Goal: Feedback & Contribution: Contribute content

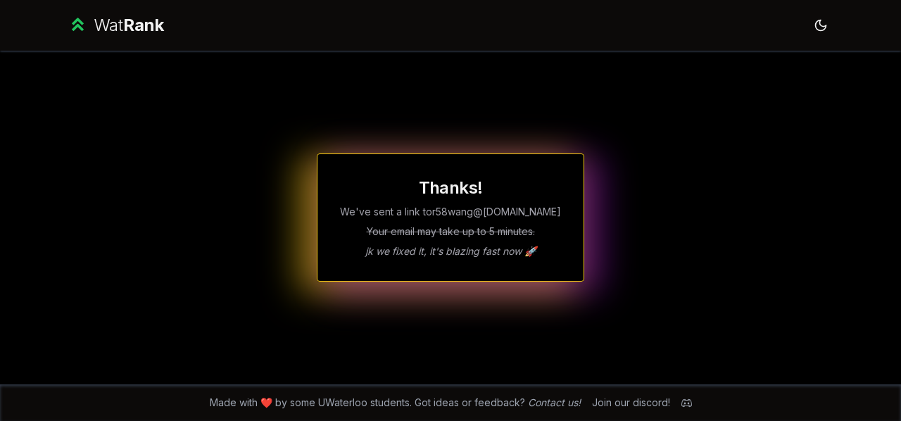
click at [101, 23] on div "Wat Rank" at bounding box center [129, 25] width 70 height 23
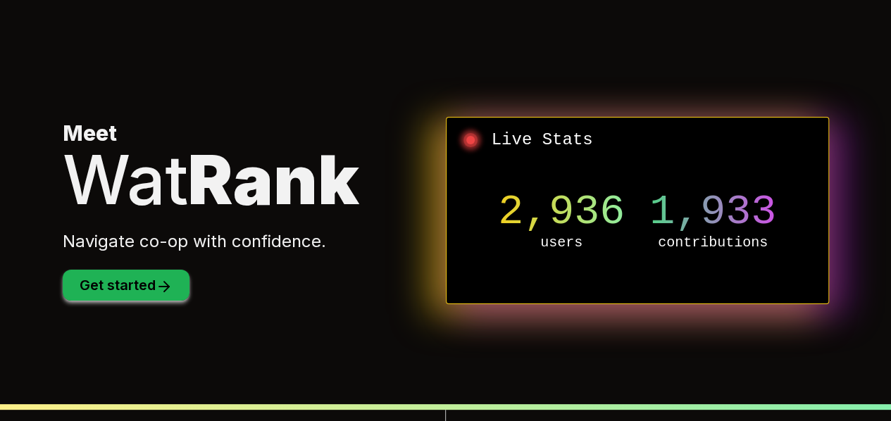
click at [153, 287] on button "Get started" at bounding box center [126, 285] width 127 height 31
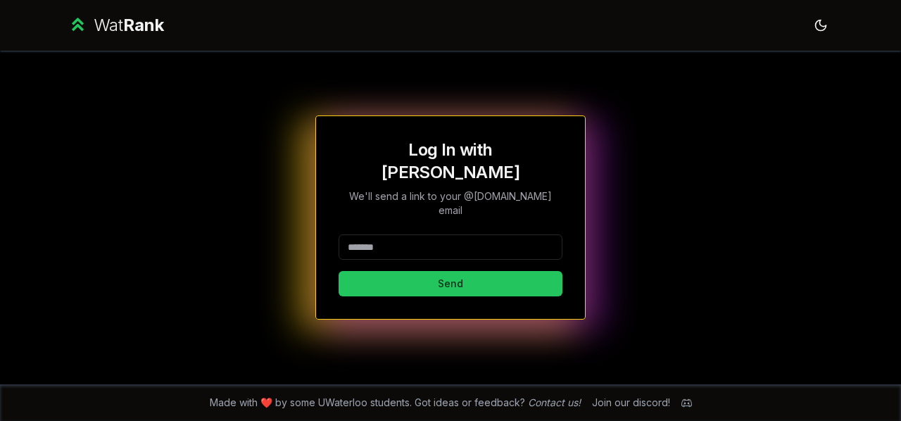
click at [457, 234] on input at bounding box center [451, 246] width 224 height 25
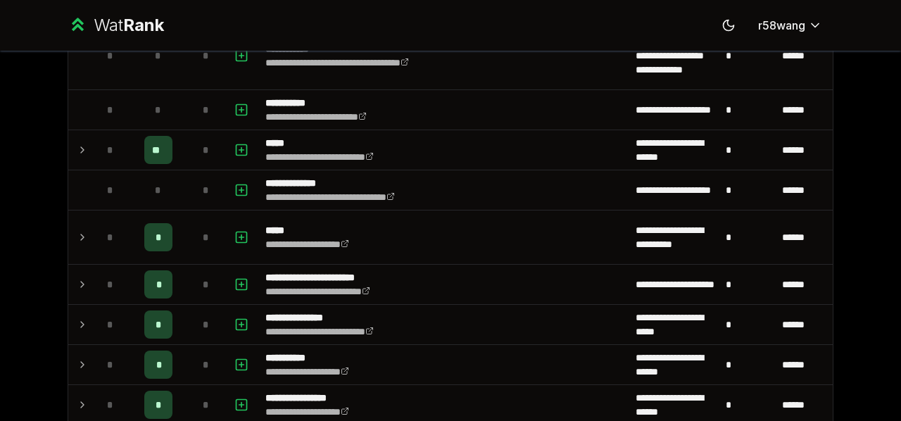
scroll to position [1197, 0]
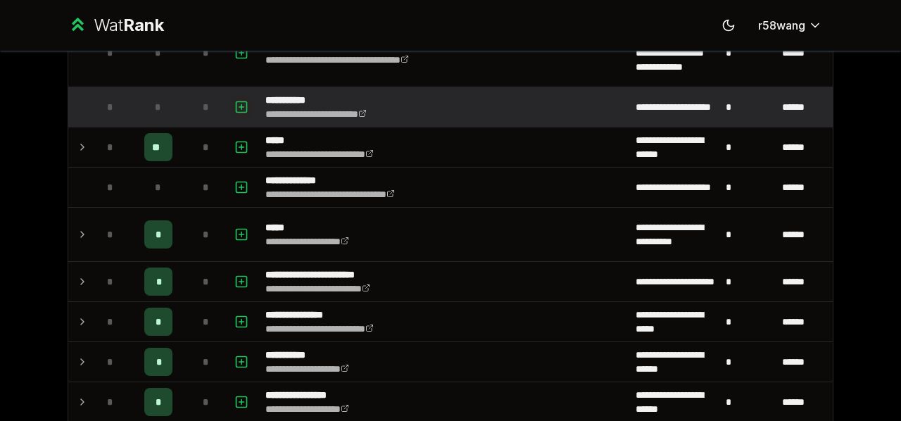
click at [241, 104] on rect "button" at bounding box center [242, 106] width 11 height 11
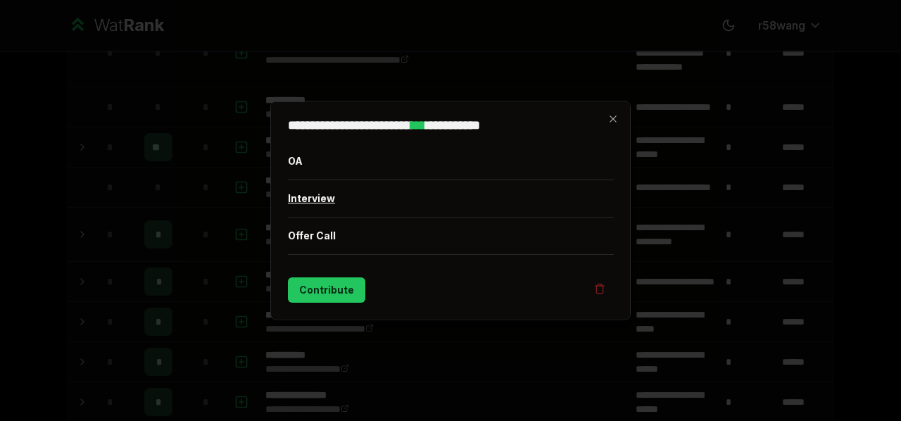
click at [415, 196] on button "Interview" at bounding box center [451, 198] width 326 height 37
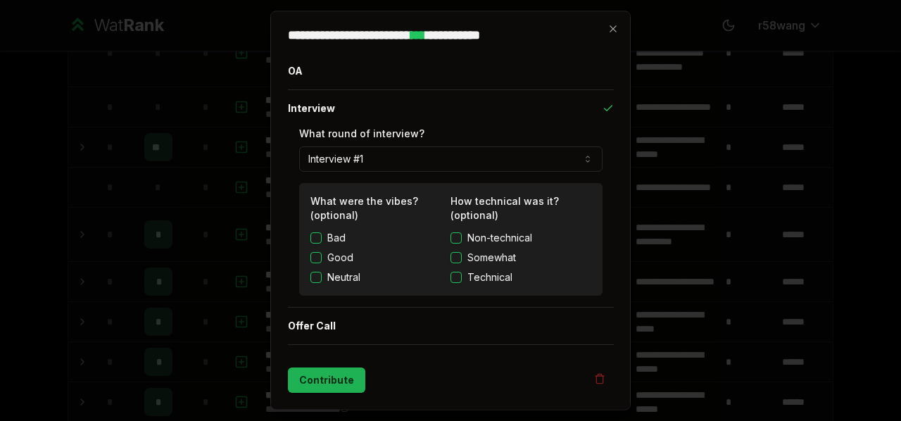
click at [351, 377] on button "Contribute" at bounding box center [326, 379] width 77 height 25
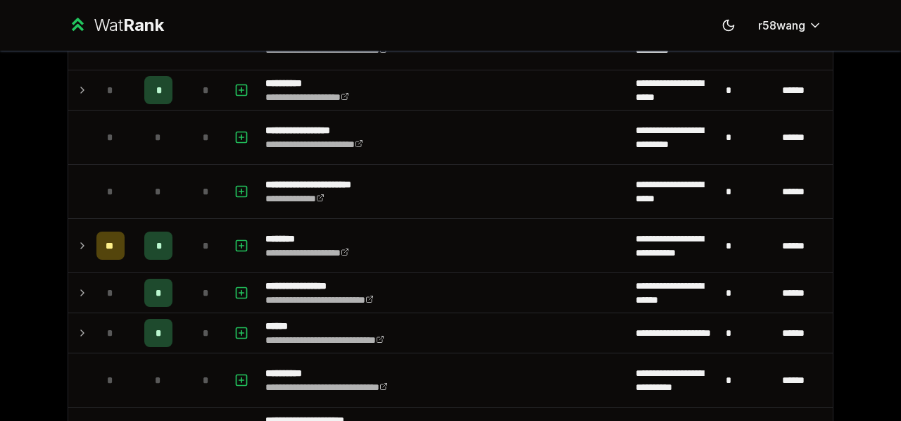
scroll to position [1901, 0]
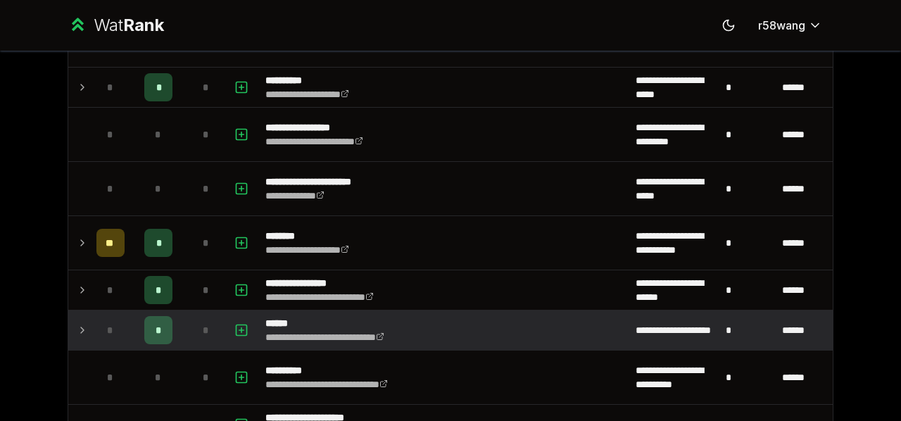
click at [156, 328] on div "*" at bounding box center [158, 330] width 28 height 28
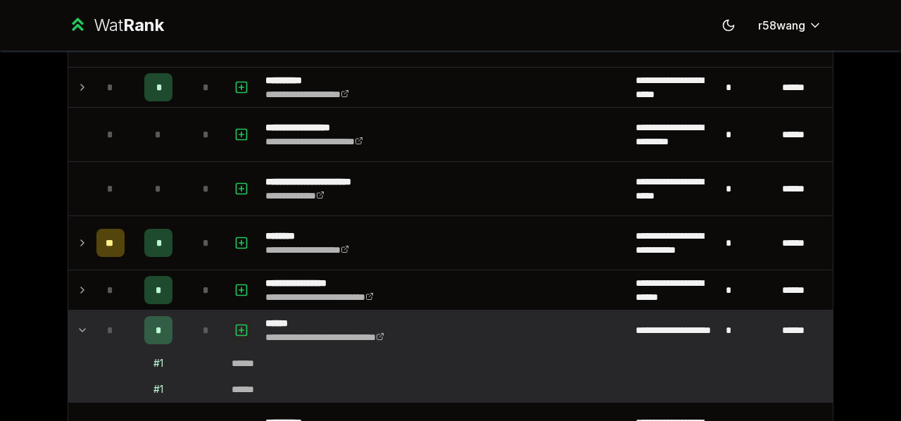
click at [240, 322] on icon "button" at bounding box center [241, 330] width 14 height 17
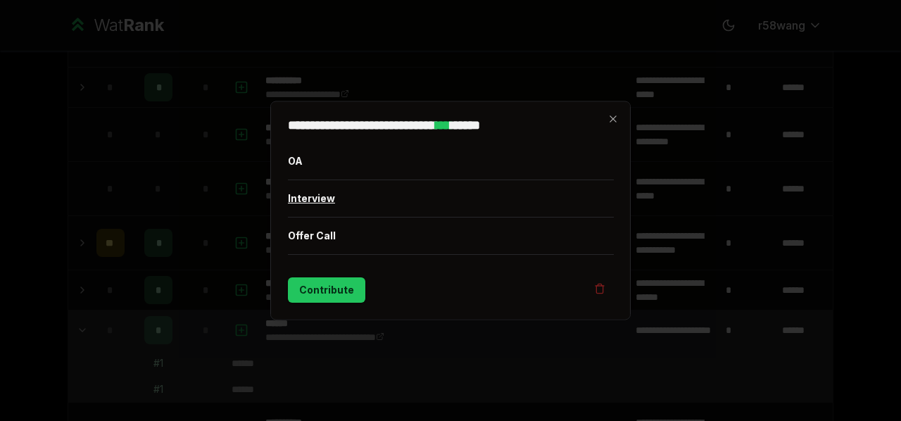
click at [358, 205] on button "Interview" at bounding box center [451, 198] width 326 height 37
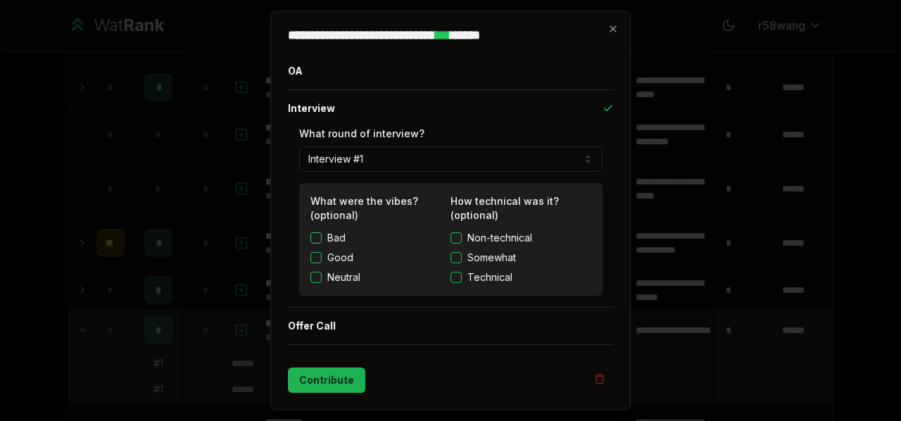
click at [315, 367] on button "Contribute" at bounding box center [326, 379] width 77 height 25
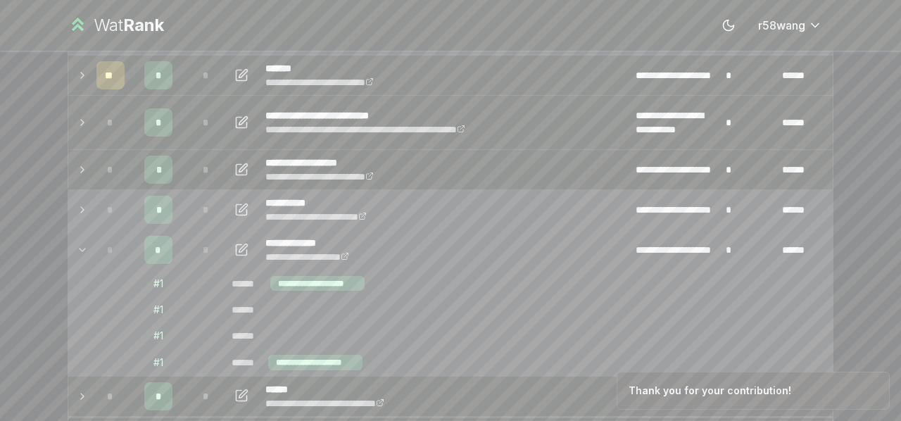
scroll to position [141, 0]
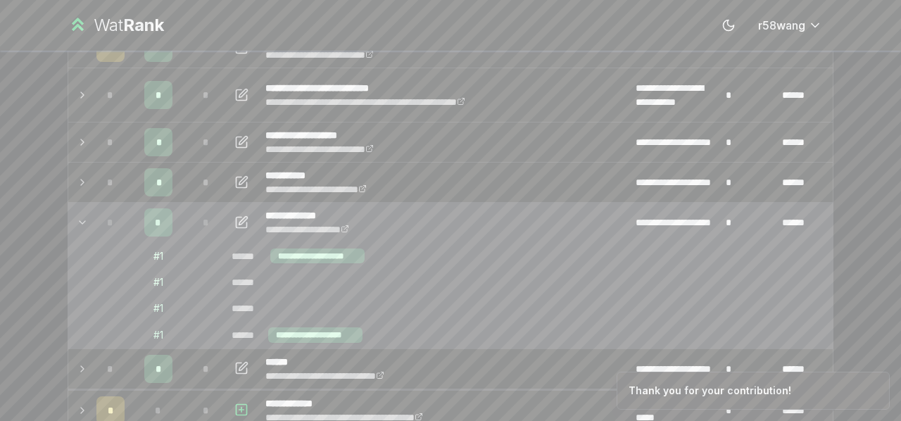
click at [77, 218] on icon at bounding box center [82, 222] width 11 height 17
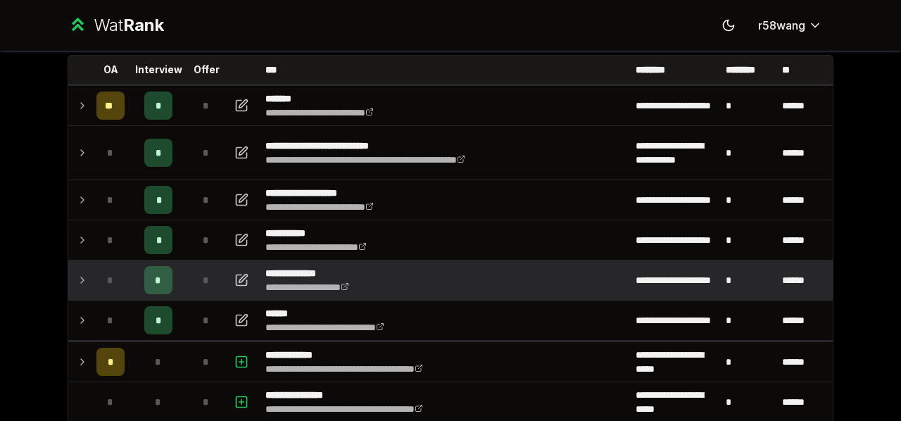
scroll to position [77, 0]
